Goal: Transaction & Acquisition: Purchase product/service

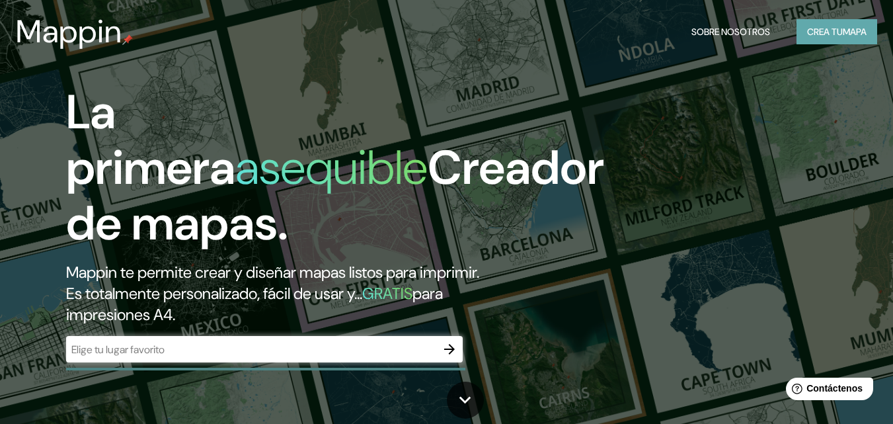
click at [839, 32] on font "Crea tu" at bounding box center [825, 32] width 36 height 12
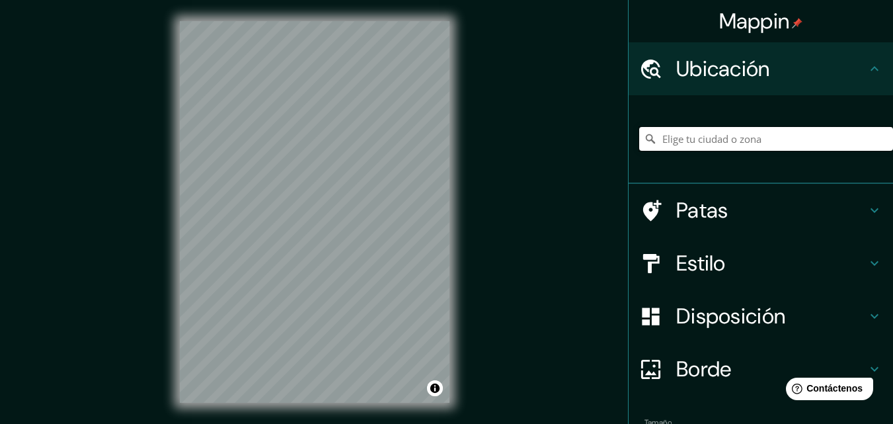
click at [700, 144] on input "Elige tu ciudad o zona" at bounding box center [766, 139] width 254 height 24
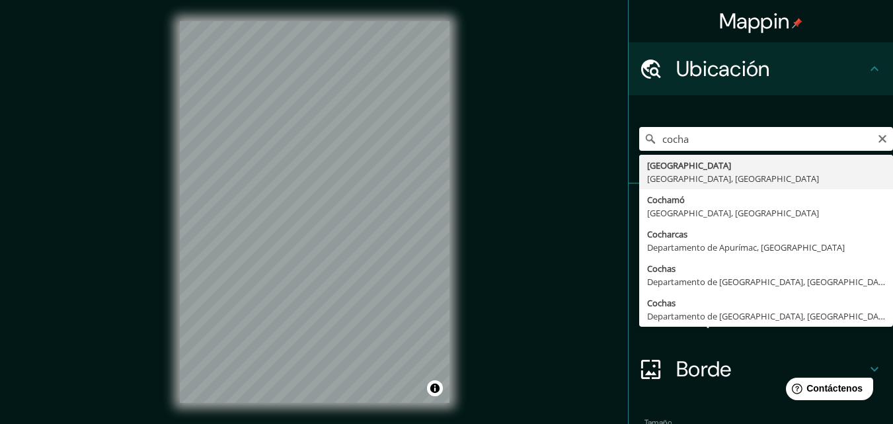
type input "[GEOGRAPHIC_DATA], [GEOGRAPHIC_DATA], [GEOGRAPHIC_DATA]"
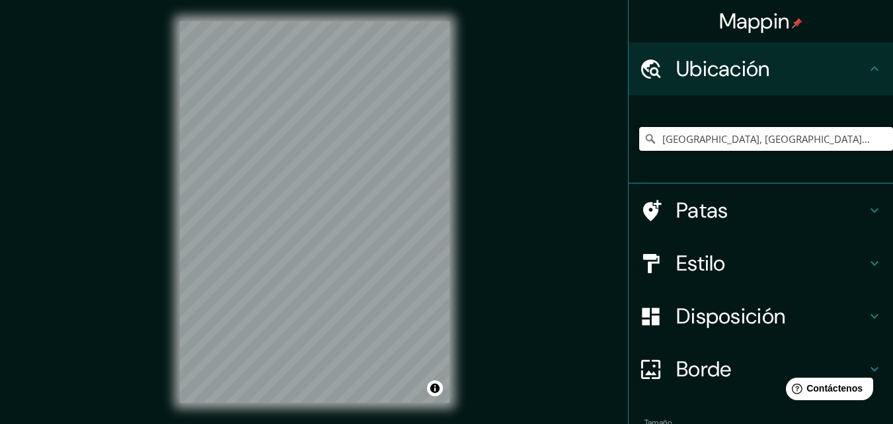
scroll to position [83, 0]
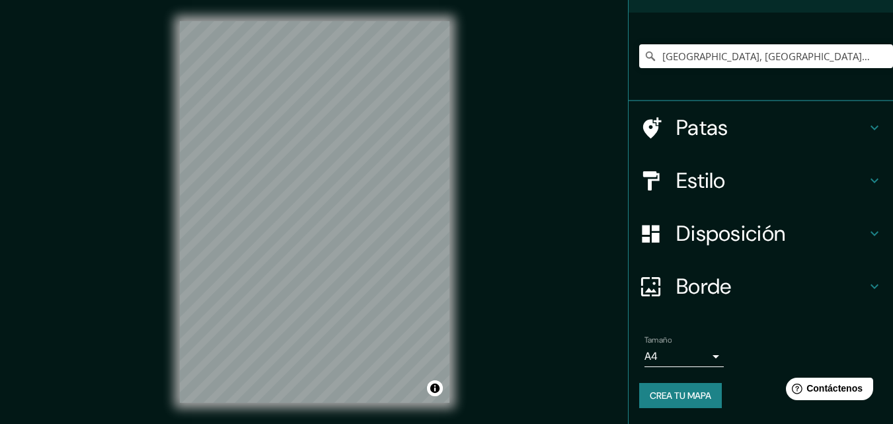
click at [811, 120] on h4 "Patas" at bounding box center [771, 127] width 190 height 26
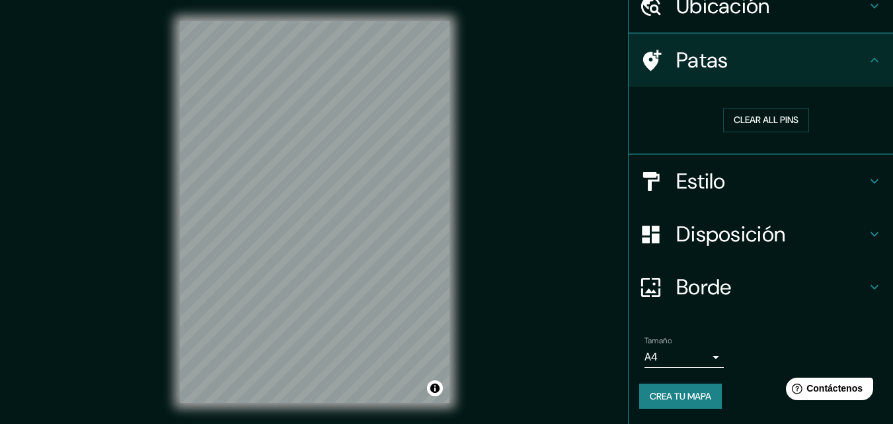
scroll to position [63, 0]
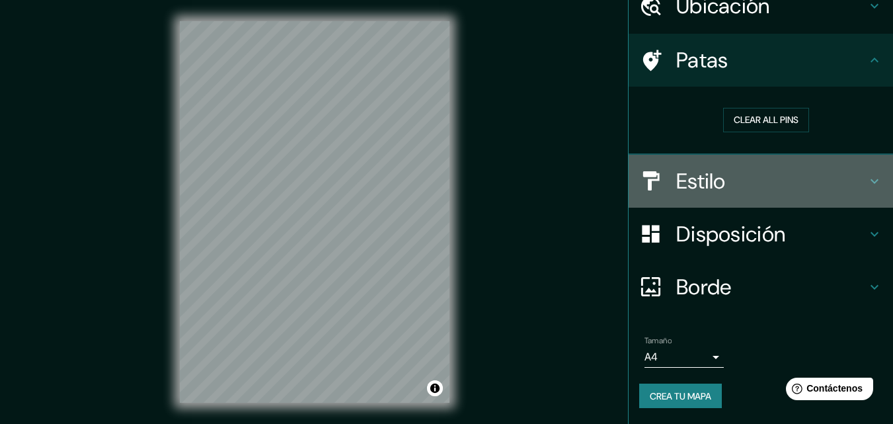
click at [842, 178] on h4 "Estilo" at bounding box center [771, 181] width 190 height 26
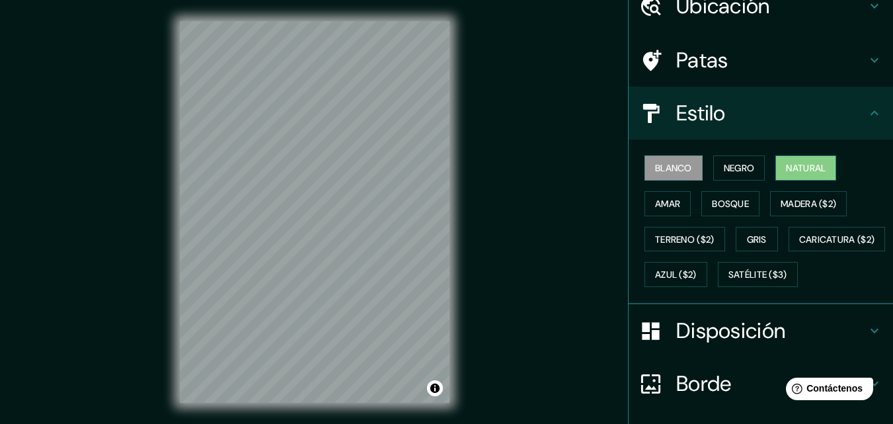
click at [786, 171] on font "Natural" at bounding box center [806, 168] width 40 height 12
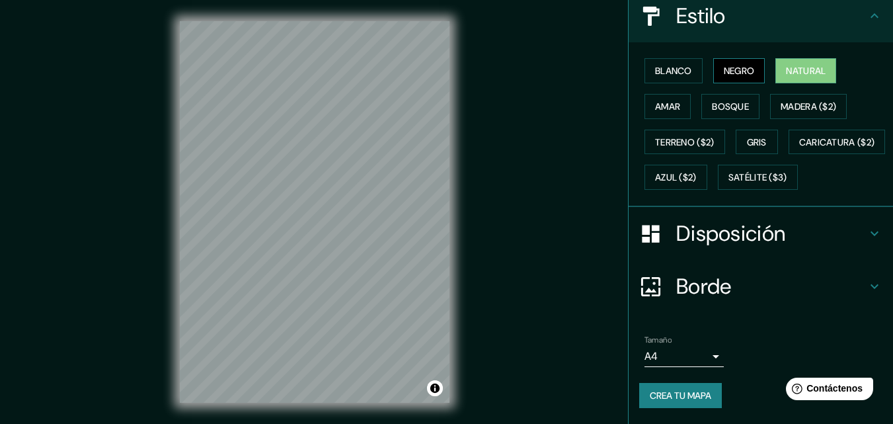
scroll to position [0, 0]
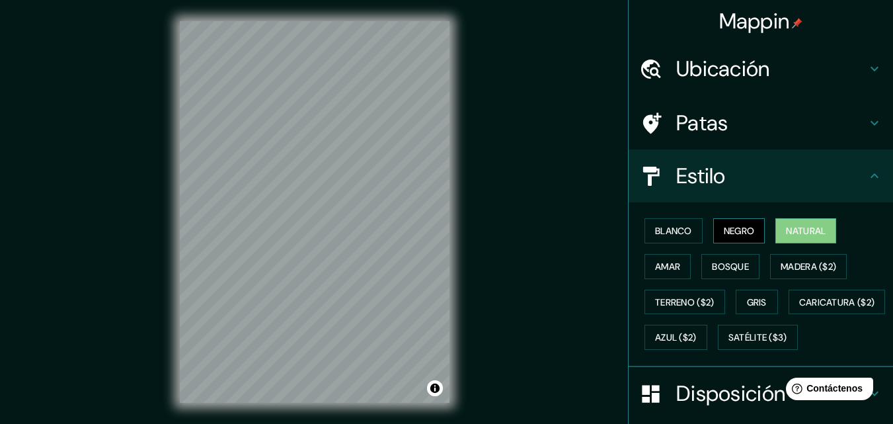
click at [750, 177] on h4 "Estilo" at bounding box center [771, 176] width 190 height 26
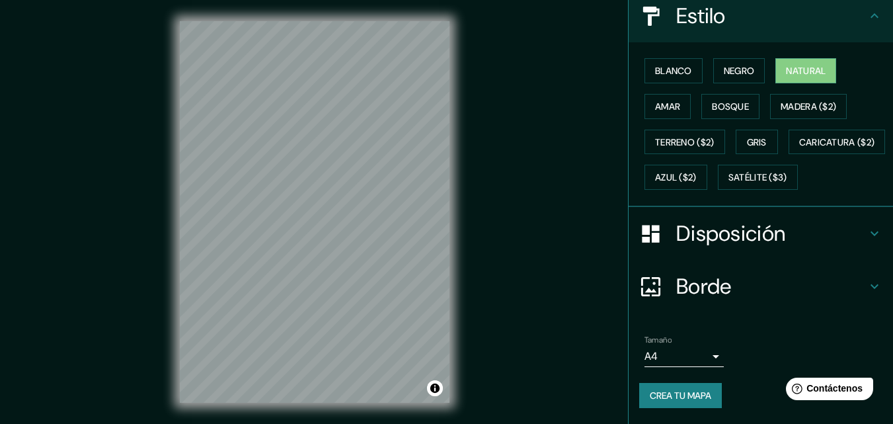
scroll to position [195, 0]
click at [688, 357] on body "Mappin Ubicación [GEOGRAPHIC_DATA], [GEOGRAPHIC_DATA], [GEOGRAPHIC_DATA] Patas …" at bounding box center [446, 212] width 893 height 424
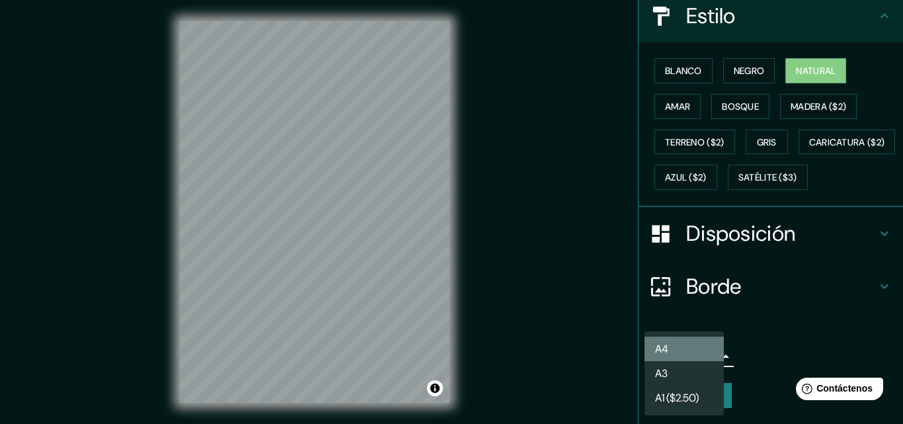
click at [705, 348] on li "A4" at bounding box center [683, 348] width 79 height 24
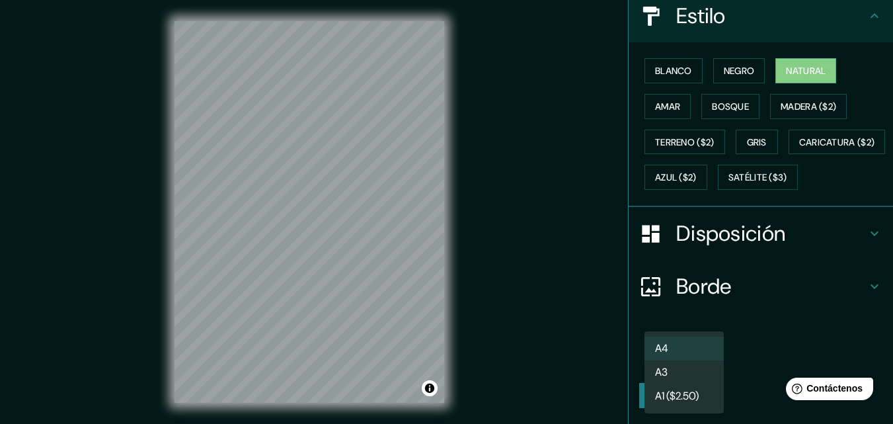
click at [686, 361] on body "Mappin Ubicación [GEOGRAPHIC_DATA], [GEOGRAPHIC_DATA], [GEOGRAPHIC_DATA] Patas …" at bounding box center [446, 212] width 893 height 424
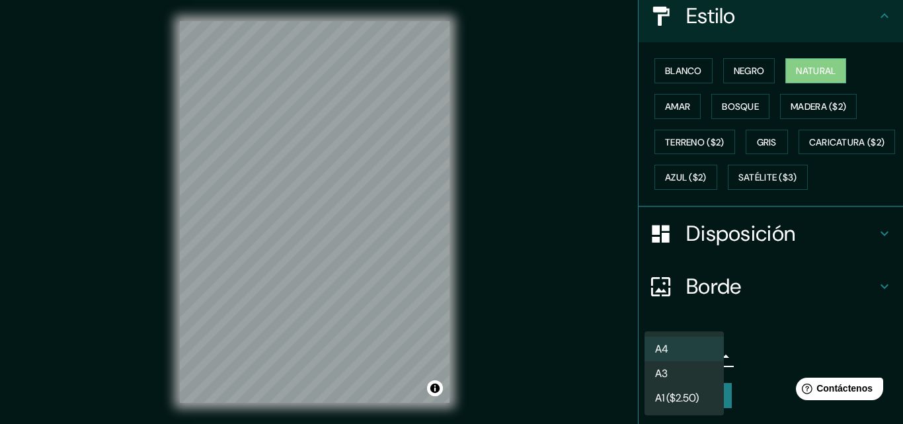
click at [682, 350] on li "A4" at bounding box center [683, 348] width 79 height 24
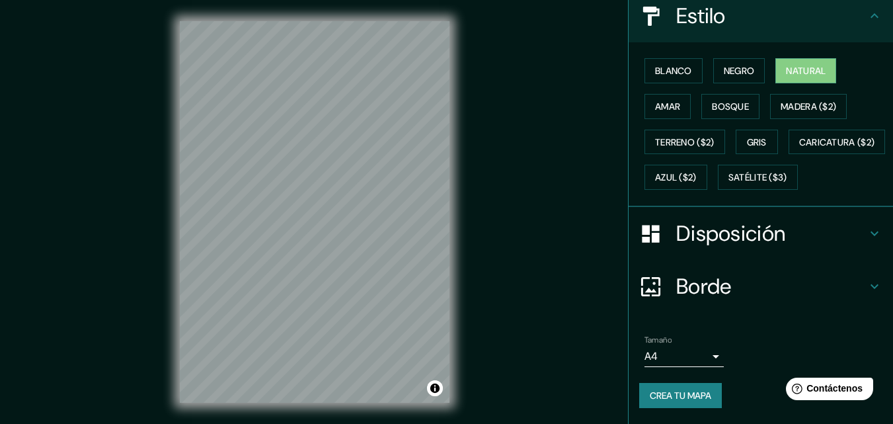
click at [147, 269] on div "Mappin Ubicación [GEOGRAPHIC_DATA], [GEOGRAPHIC_DATA], [GEOGRAPHIC_DATA] Patas …" at bounding box center [446, 222] width 893 height 445
